Goal: Check status: Check status

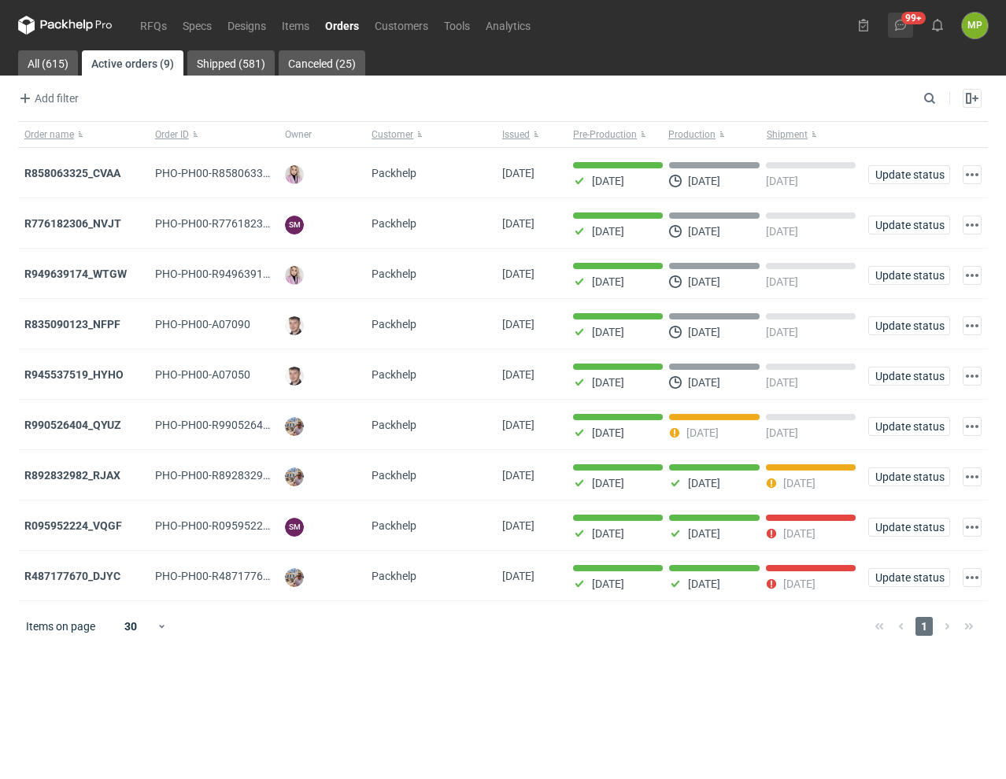
click at [911, 20] on button "99+" at bounding box center [900, 25] width 25 height 25
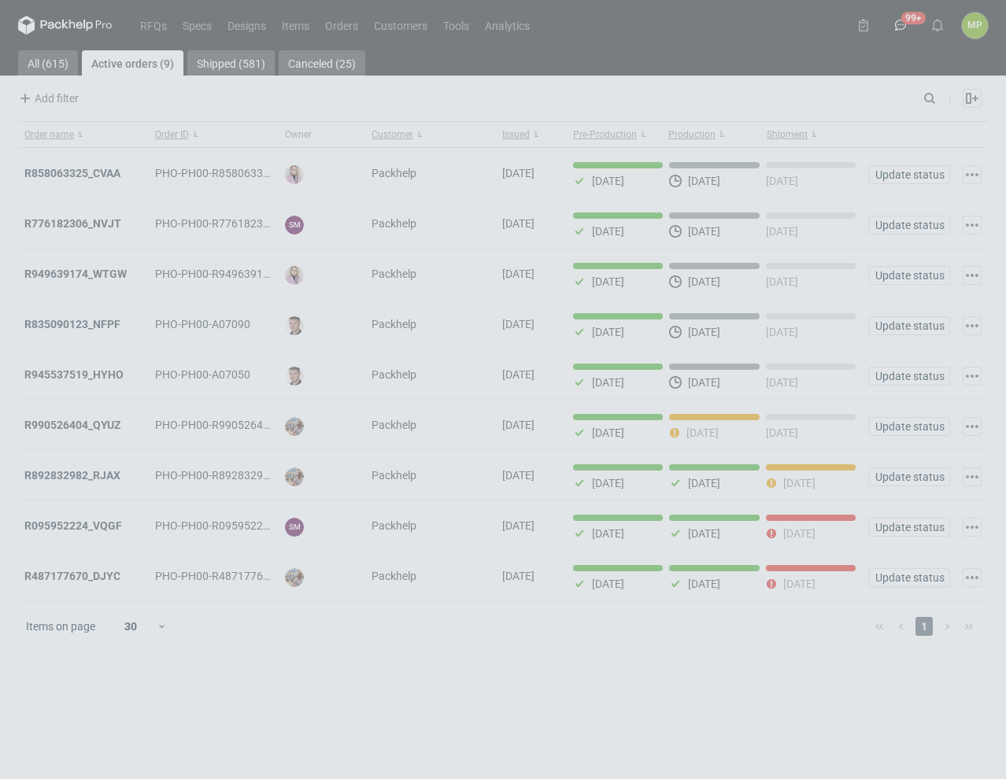
click at [150, 20] on div "Comments (3921) Order : R052800156_HTQS_SNDL 10 new comments JM 10 [PERSON_NAME…" at bounding box center [503, 389] width 1006 height 779
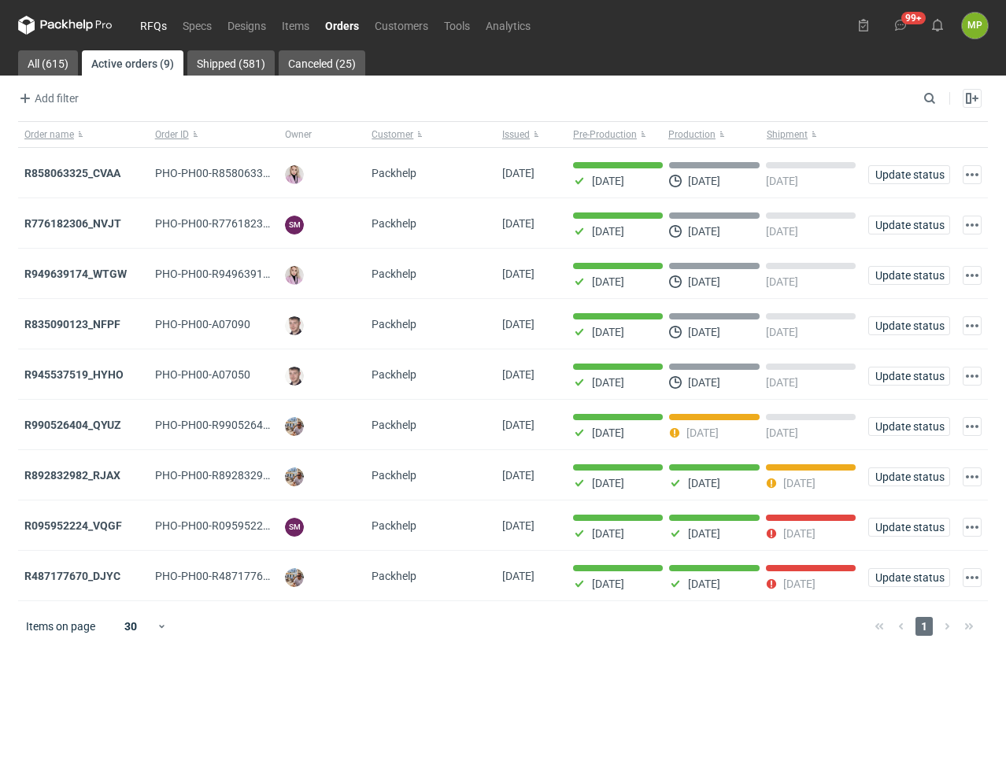
click at [150, 20] on link "RFQs" at bounding box center [153, 25] width 42 height 19
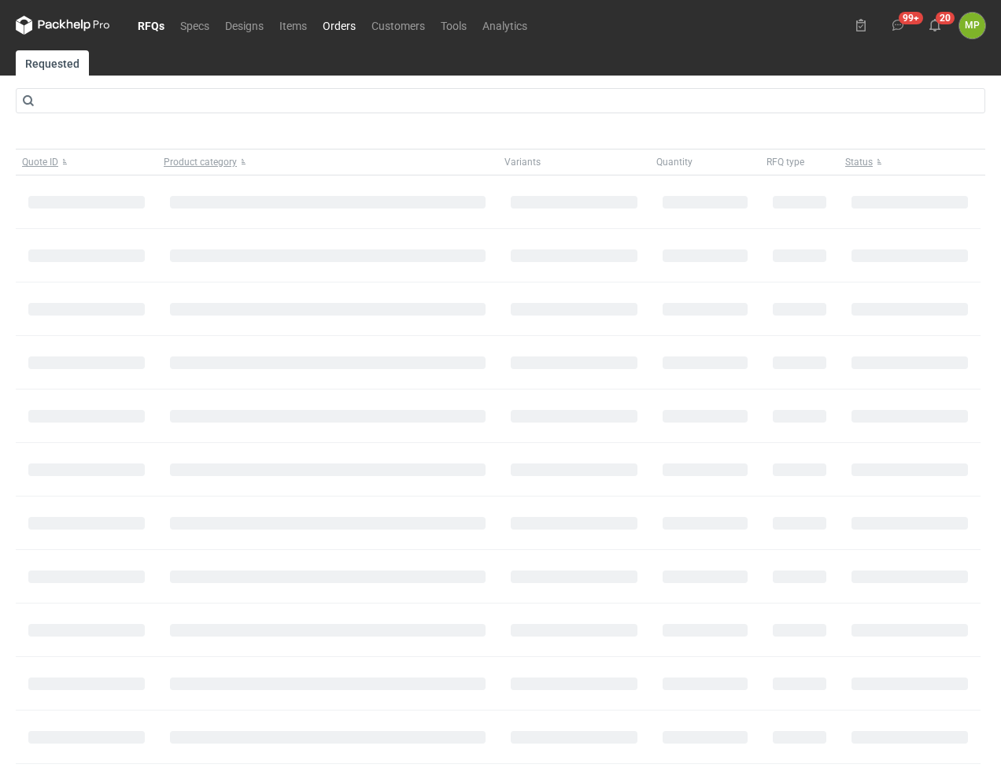
click at [336, 20] on link "Orders" at bounding box center [339, 25] width 49 height 19
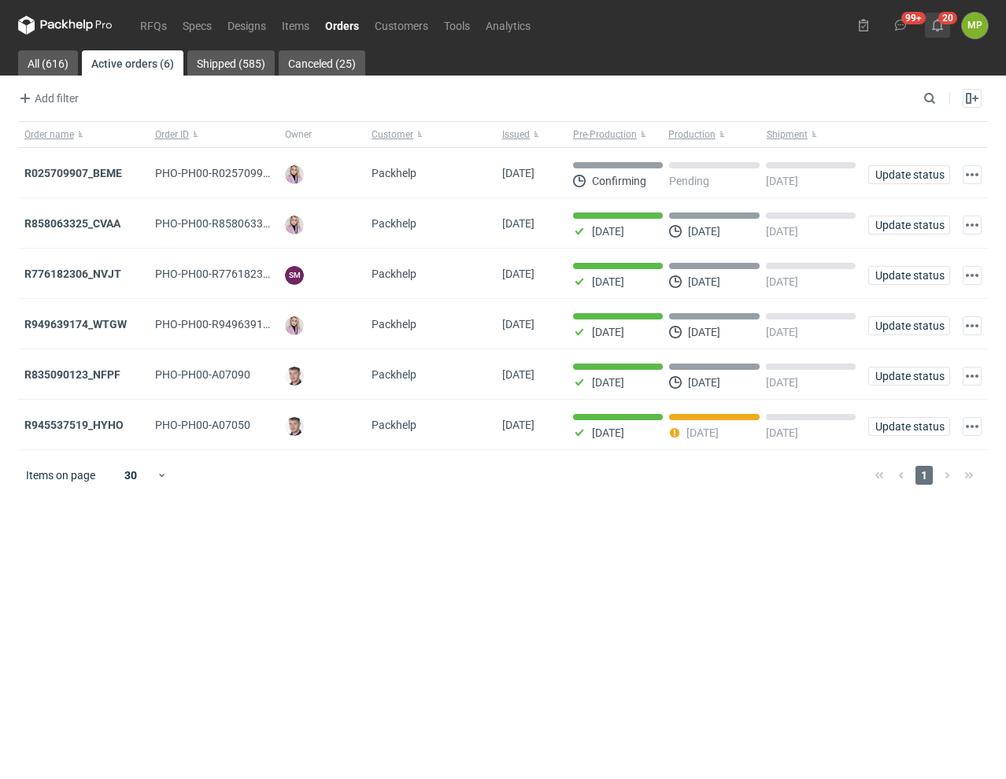
click at [939, 18] on button "20" at bounding box center [937, 25] width 25 height 25
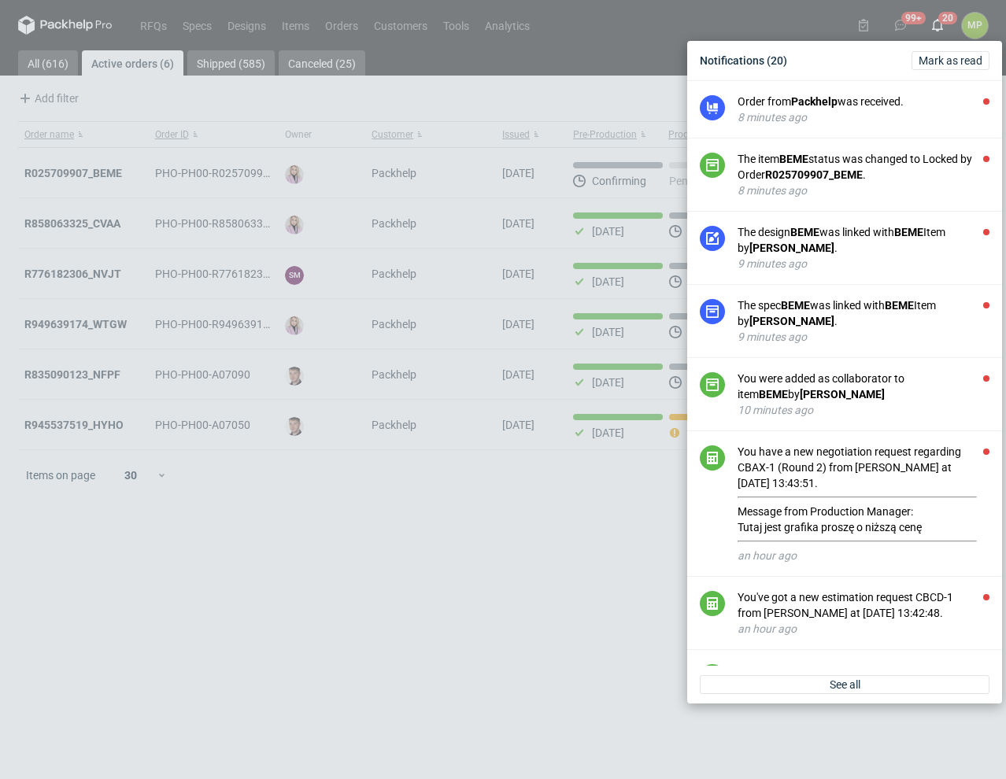
click at [564, 66] on div "Notifications (20) [PERSON_NAME] as read Order from Packhelp was received. 8 mi…" at bounding box center [503, 389] width 1006 height 779
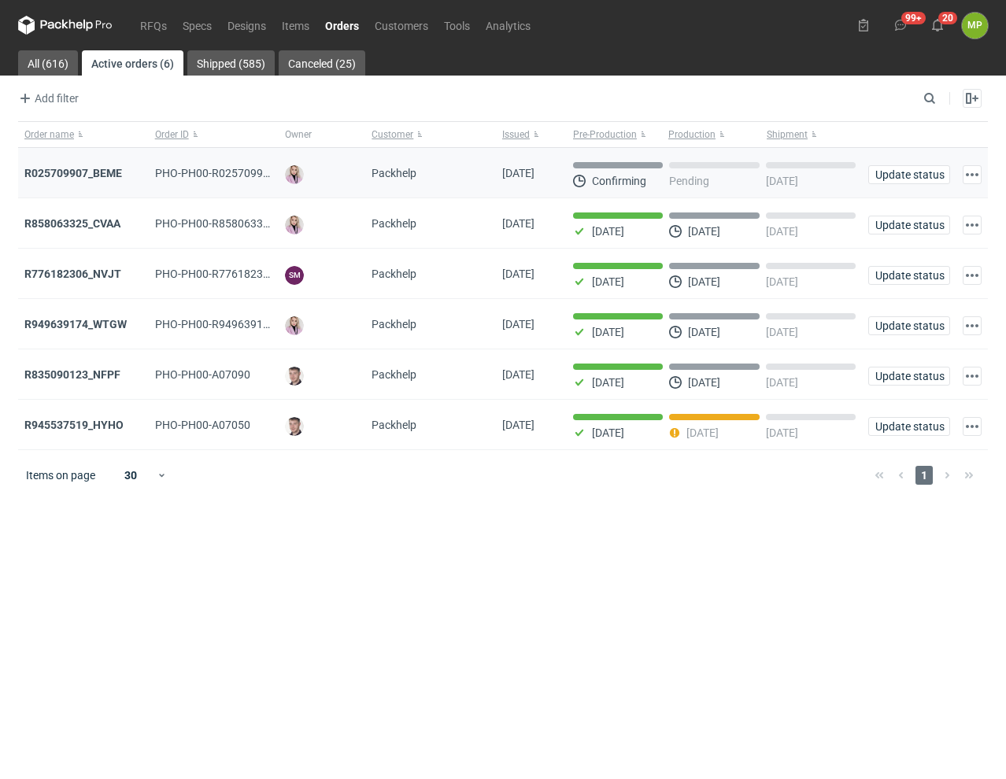
click at [95, 180] on div "R025709907_BEME" at bounding box center [83, 173] width 118 height 16
click at [98, 175] on strong "R025709907_BEME" at bounding box center [73, 173] width 98 height 13
